Goal: Task Accomplishment & Management: Manage account settings

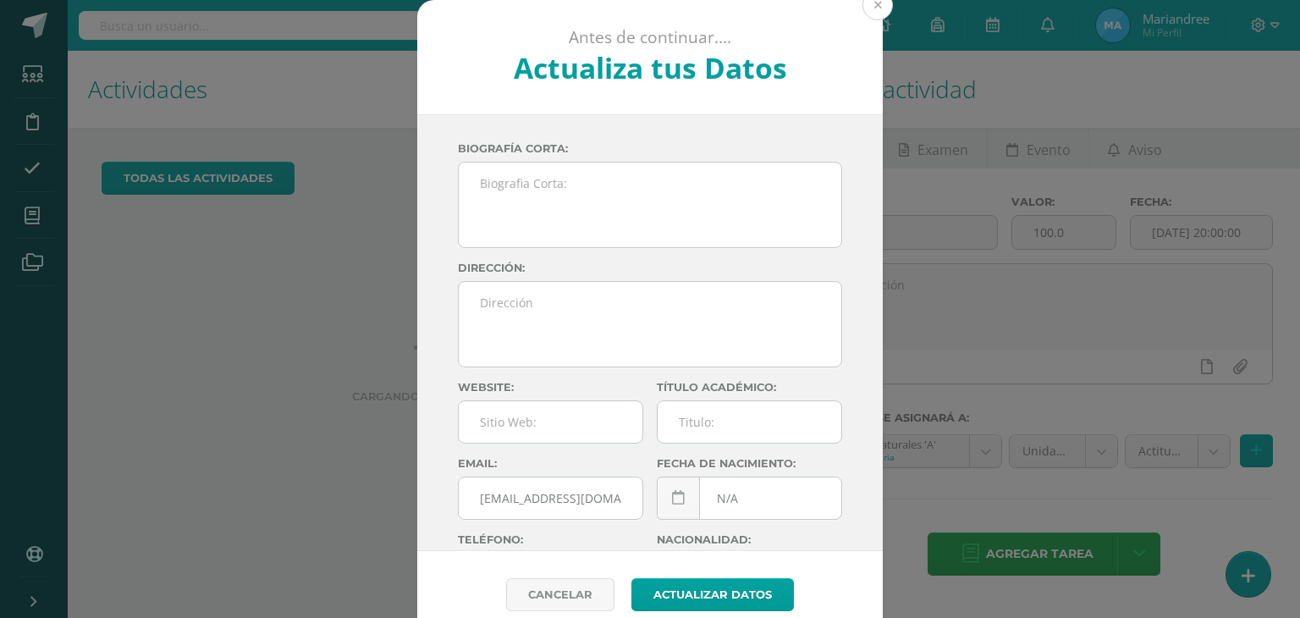
click at [875, 6] on button at bounding box center [877, 5] width 30 height 30
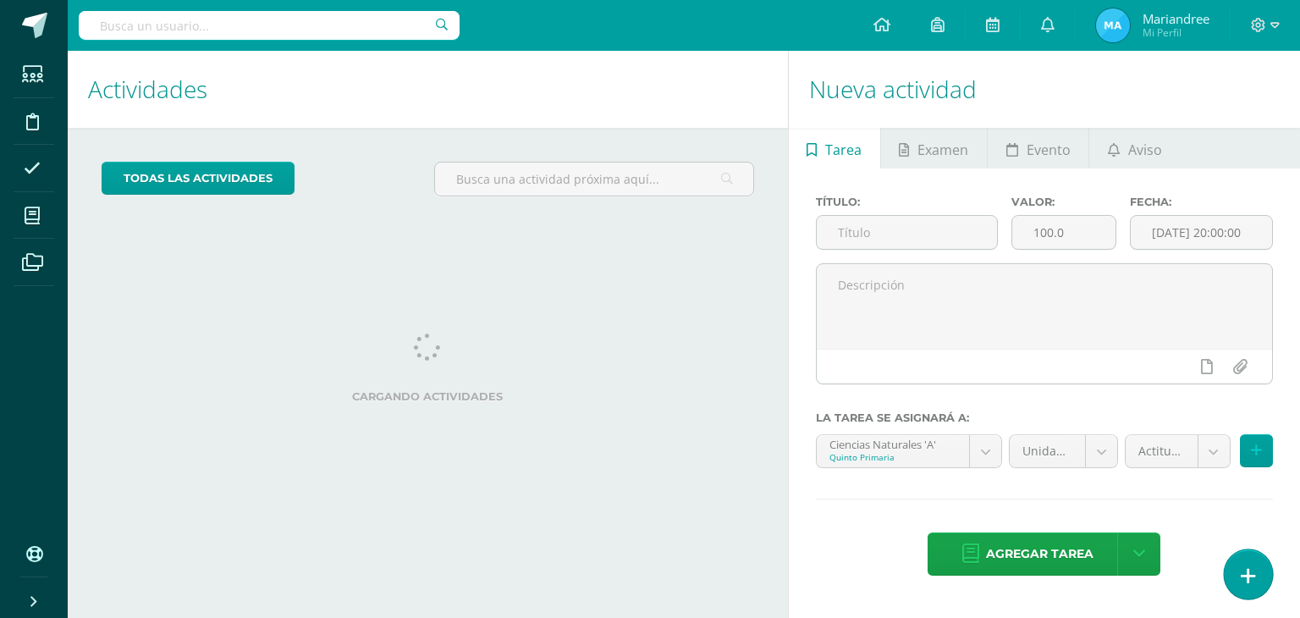
click at [1252, 582] on icon at bounding box center [1248, 575] width 15 height 19
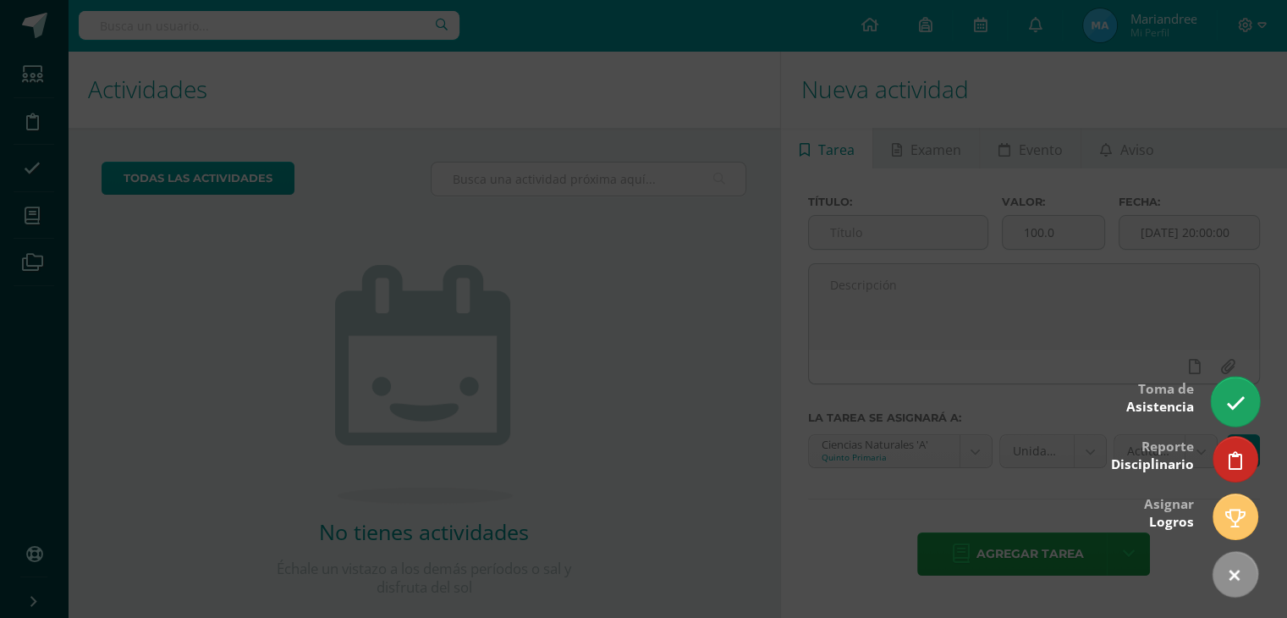
click at [1252, 406] on link at bounding box center [1235, 401] width 48 height 49
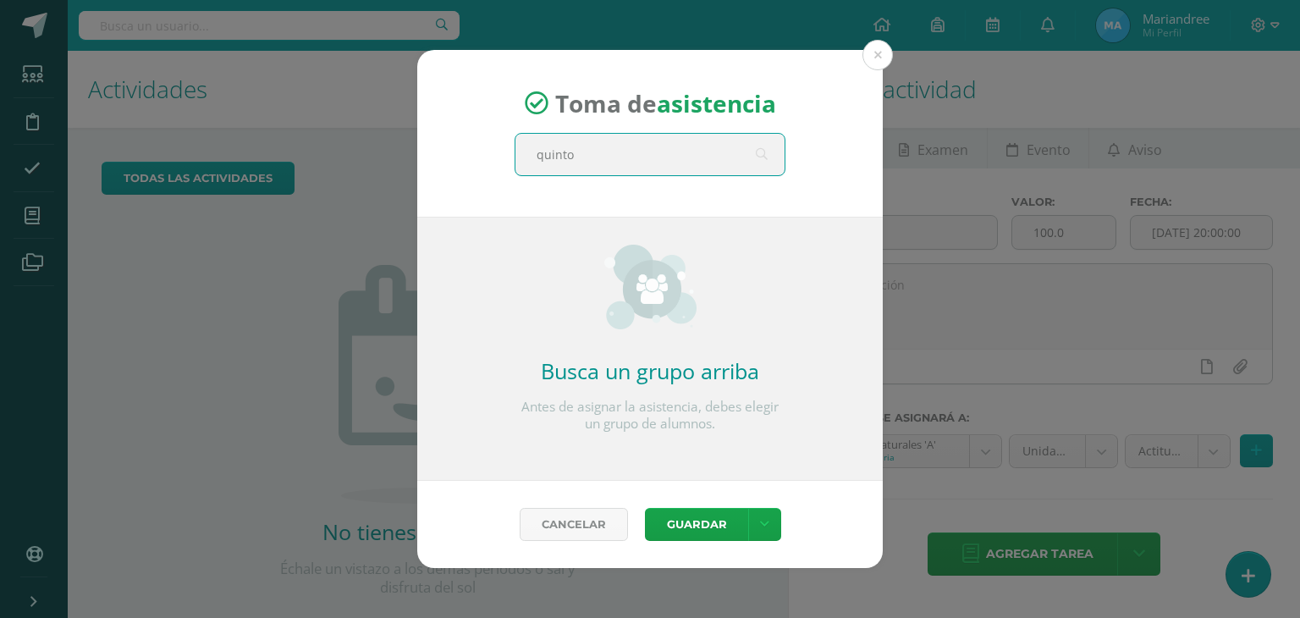
type input "quinto A"
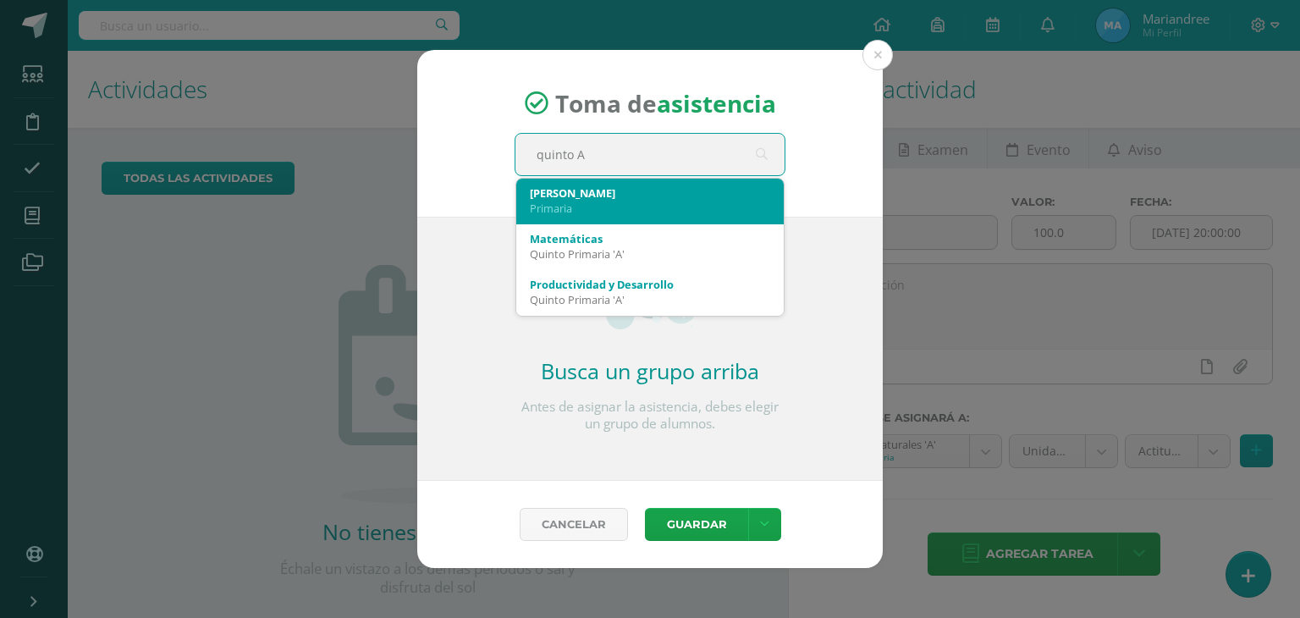
click at [549, 201] on div "Primaria" at bounding box center [650, 208] width 240 height 15
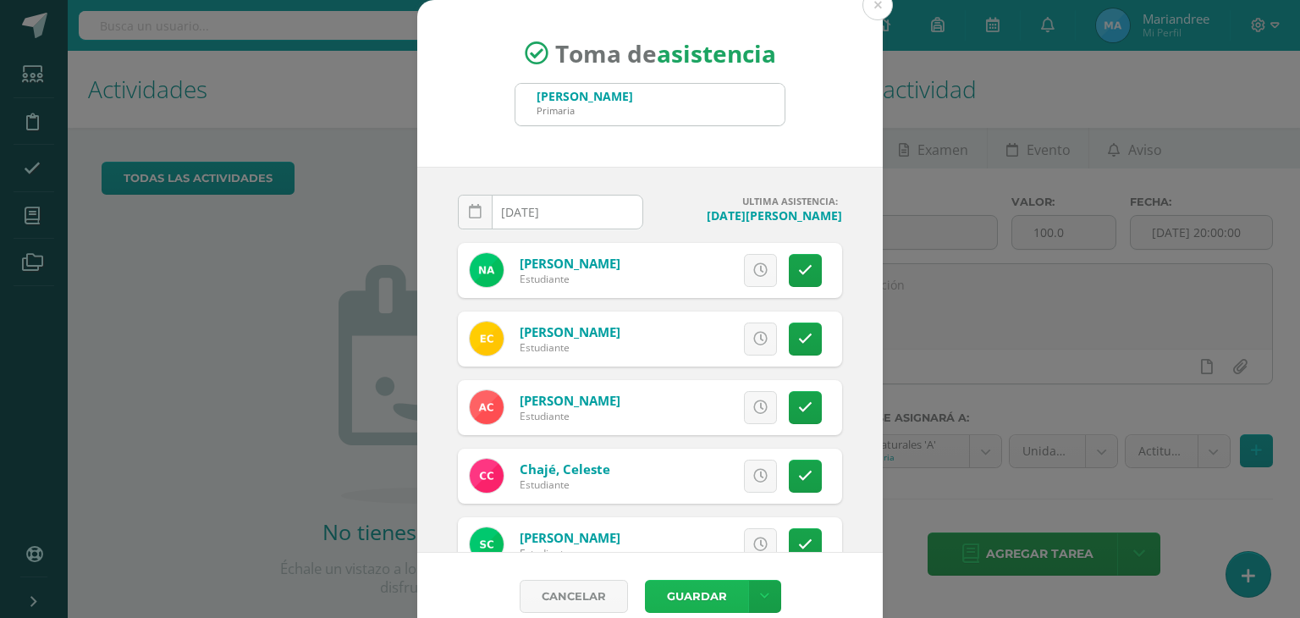
click at [681, 586] on button "Guardar" at bounding box center [696, 596] width 103 height 33
